Goal: Find specific page/section: Find specific page/section

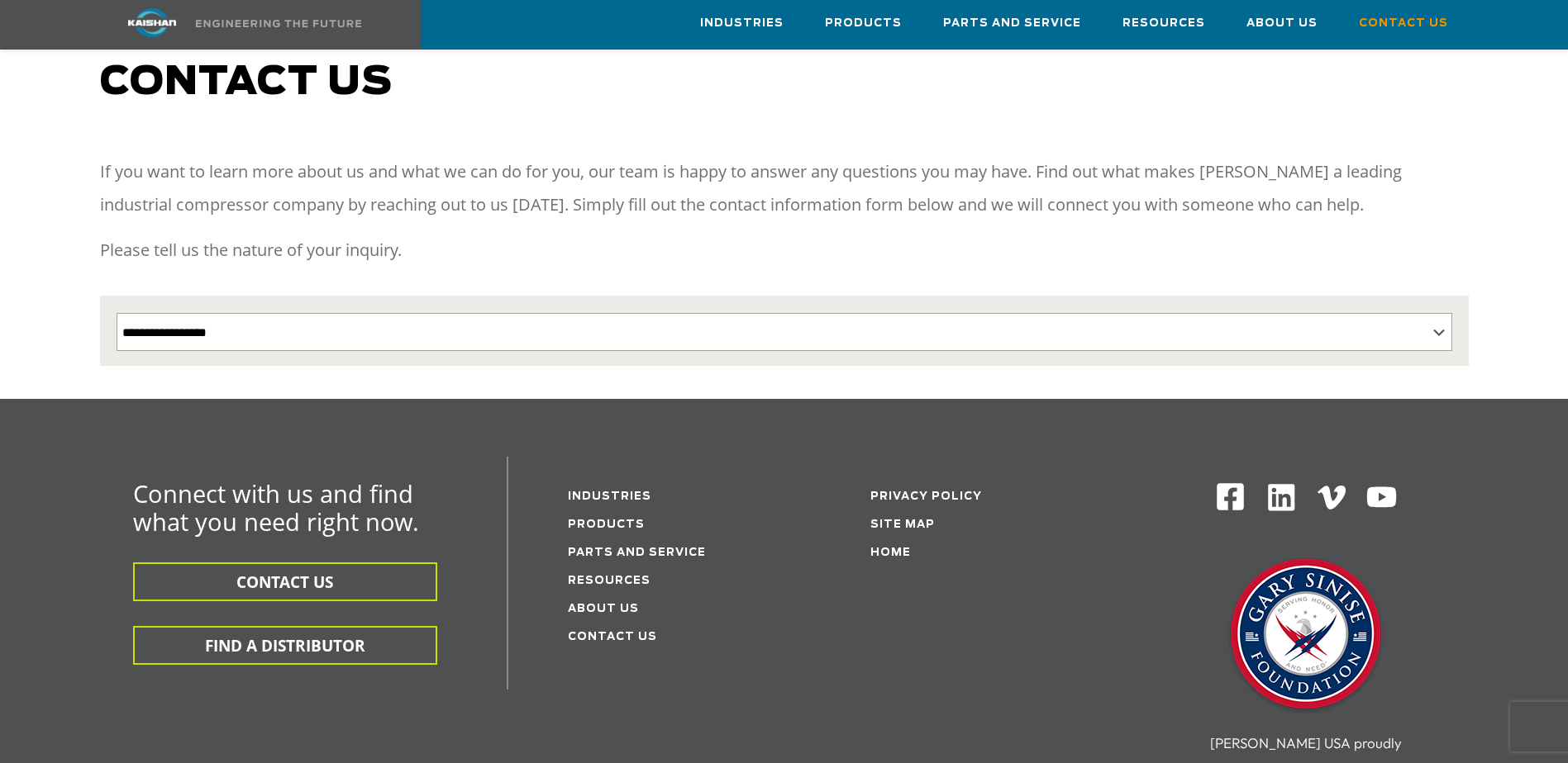
scroll to position [165, 0]
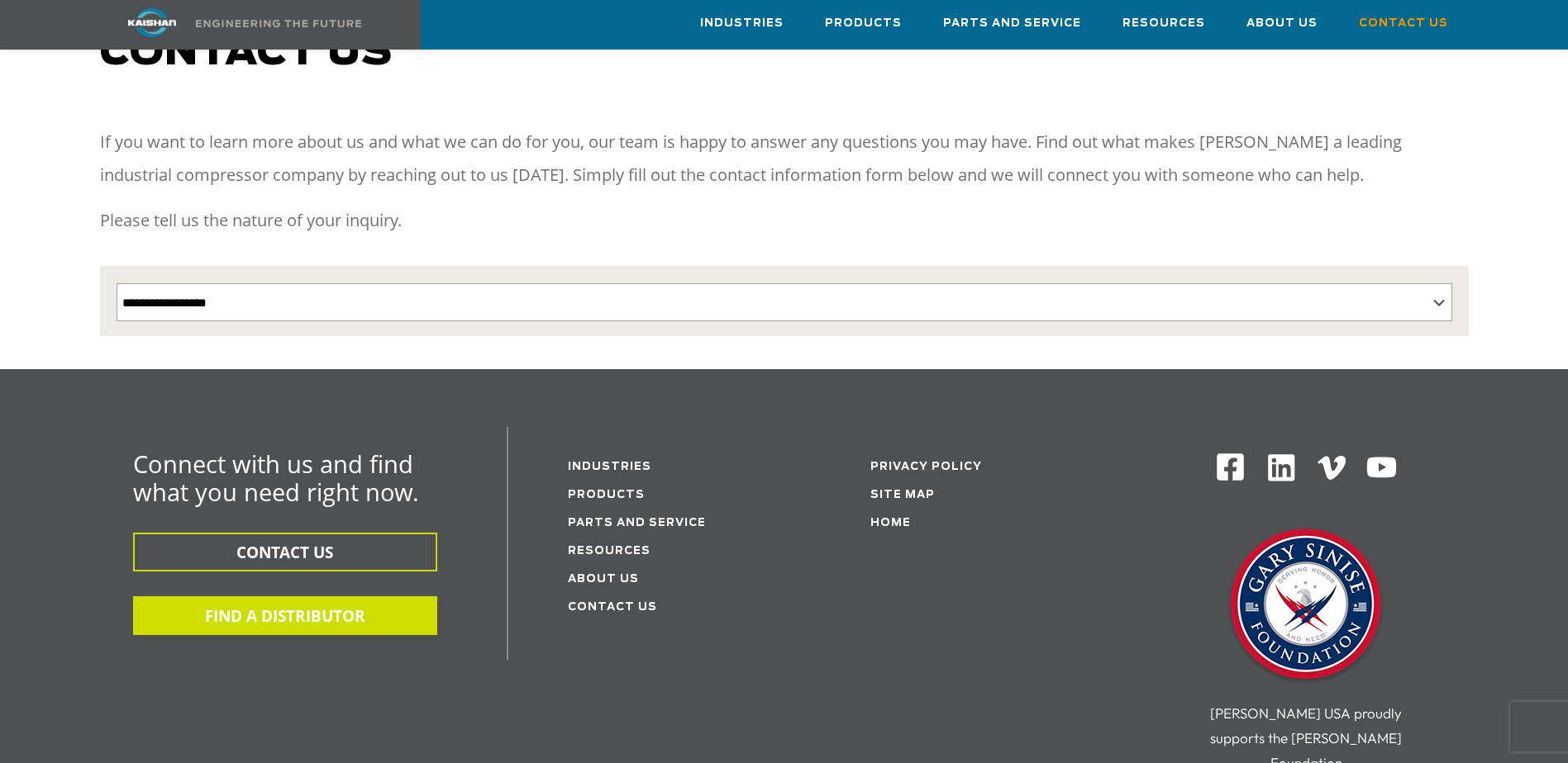
click at [373, 597] on button "FIND A DISTRIBUTOR" at bounding box center [285, 616] width 304 height 39
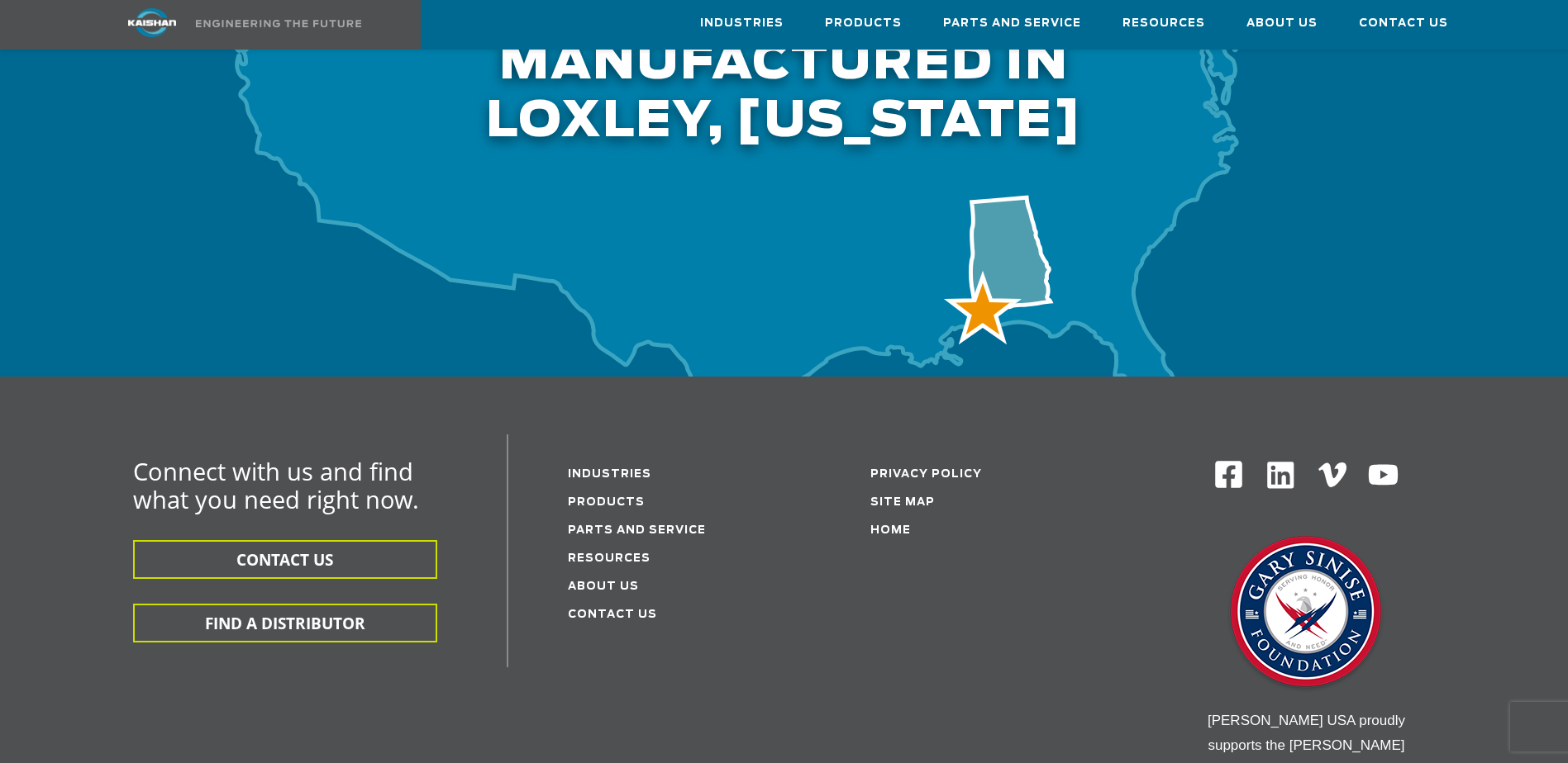
scroll to position [4626, 0]
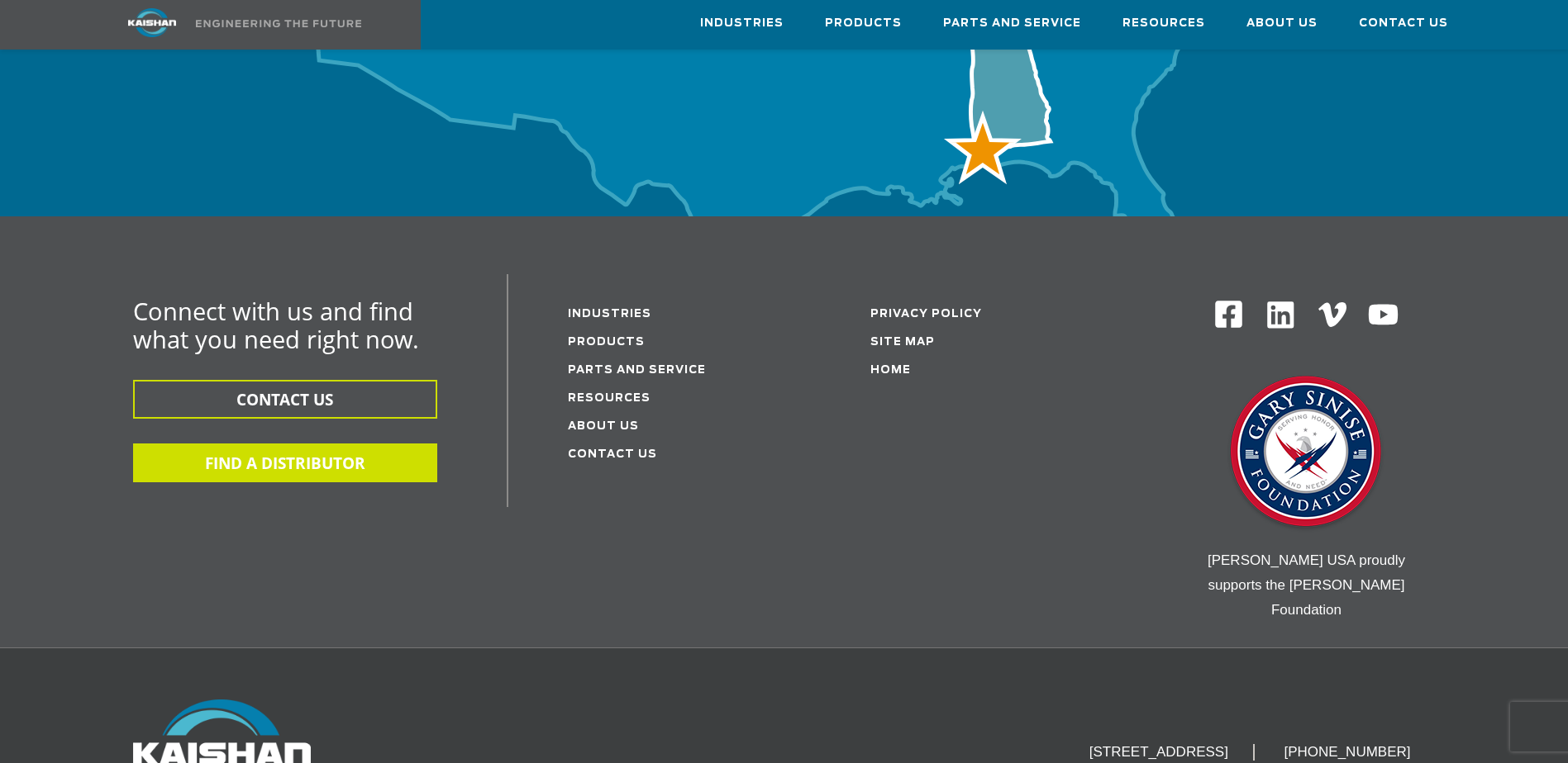
click at [308, 444] on button "FIND A DISTRIBUTOR" at bounding box center [285, 463] width 304 height 39
